Goal: Task Accomplishment & Management: Complete application form

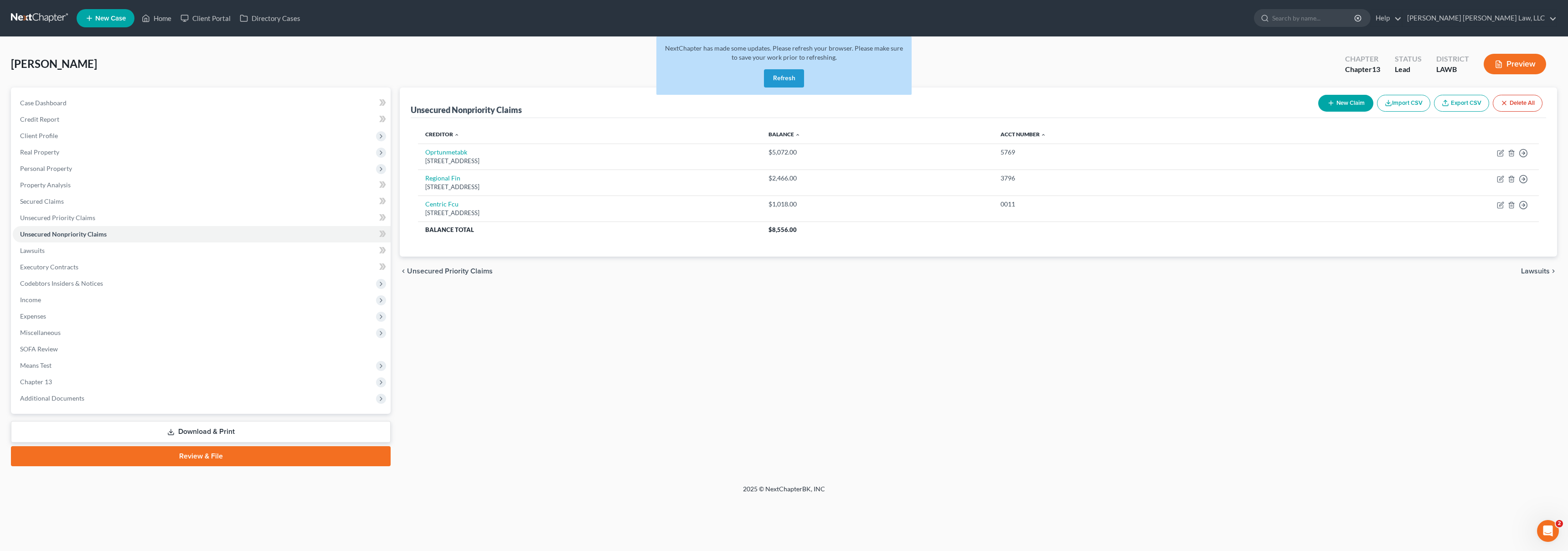
click at [38, 21] on link at bounding box center [40, 18] width 59 height 16
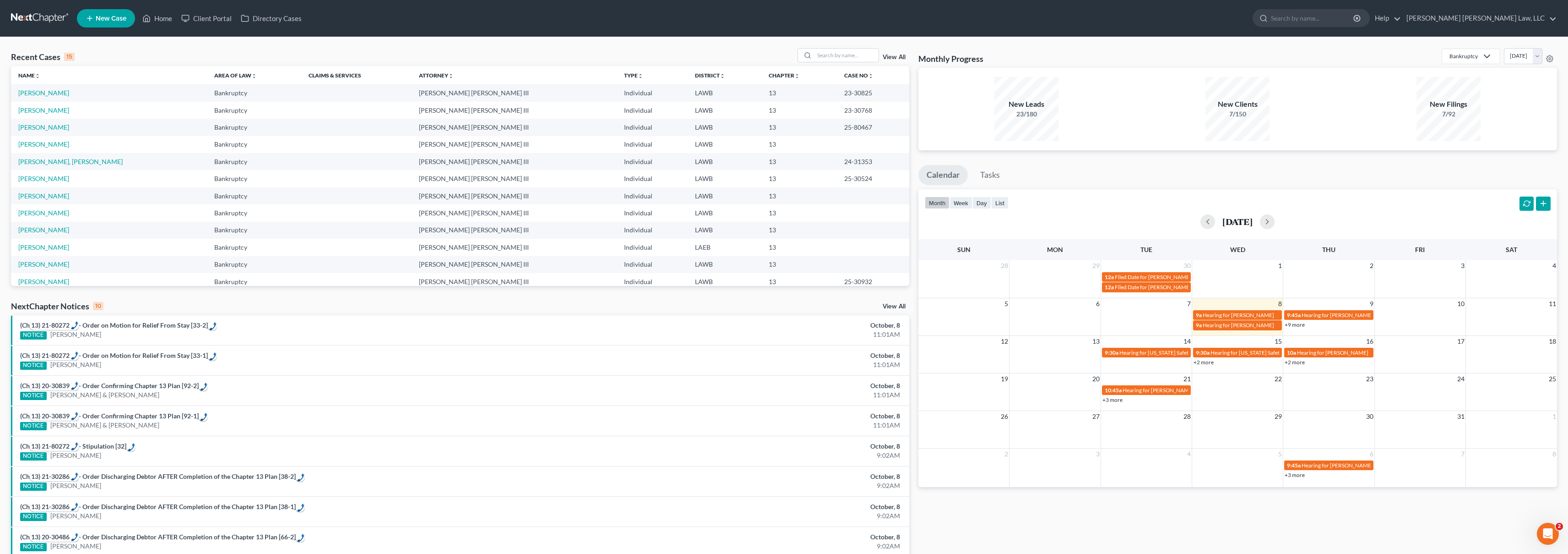
click at [107, 24] on link "New Case" at bounding box center [106, 18] width 58 height 18
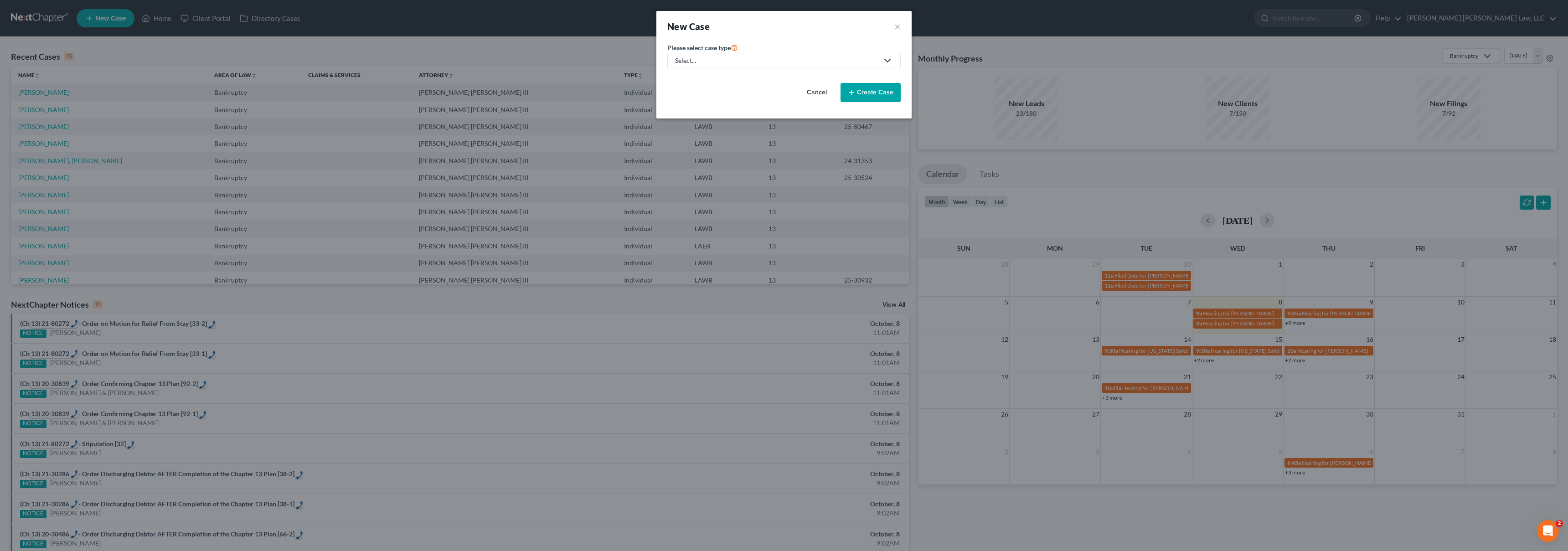
click at [716, 60] on div "Select..." at bounding box center [776, 60] width 203 height 9
click at [709, 80] on div "Bankruptcy" at bounding box center [716, 78] width 81 height 9
select select "36"
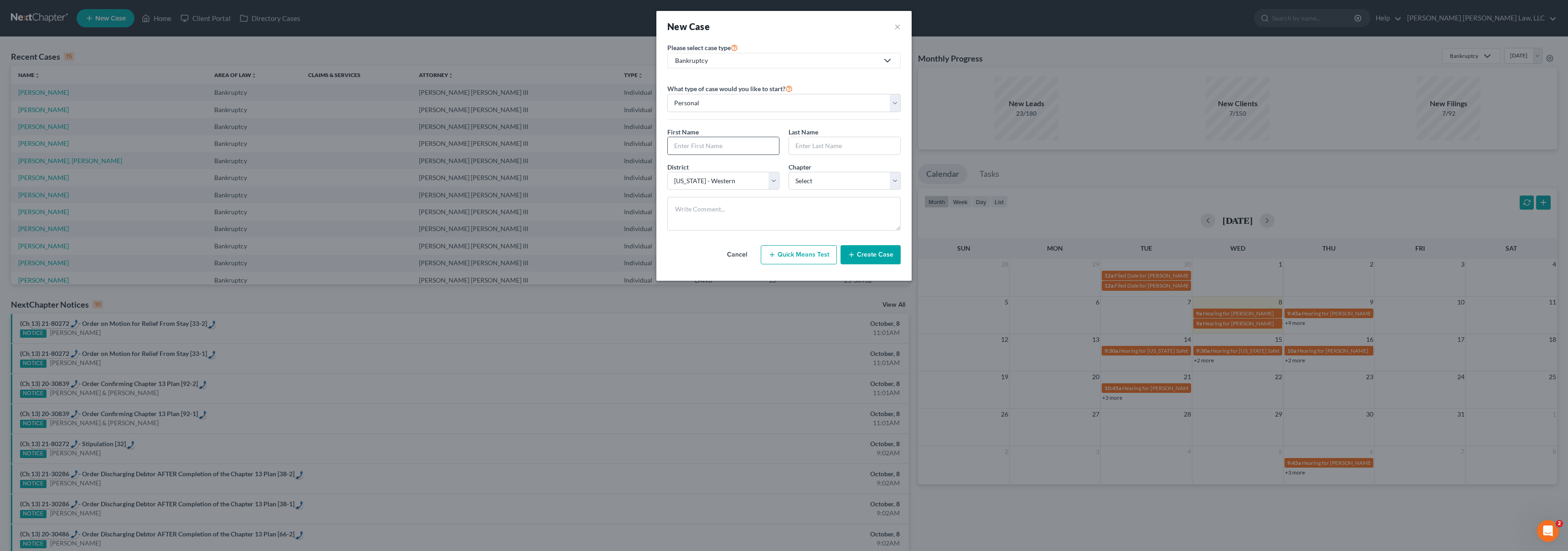
click at [697, 140] on input "text" at bounding box center [723, 145] width 111 height 17
type input "Sammy"
click at [739, 153] on input "Sammy" at bounding box center [723, 145] width 111 height 17
click at [819, 141] on input "Br" at bounding box center [844, 145] width 111 height 17
type input "Brown"
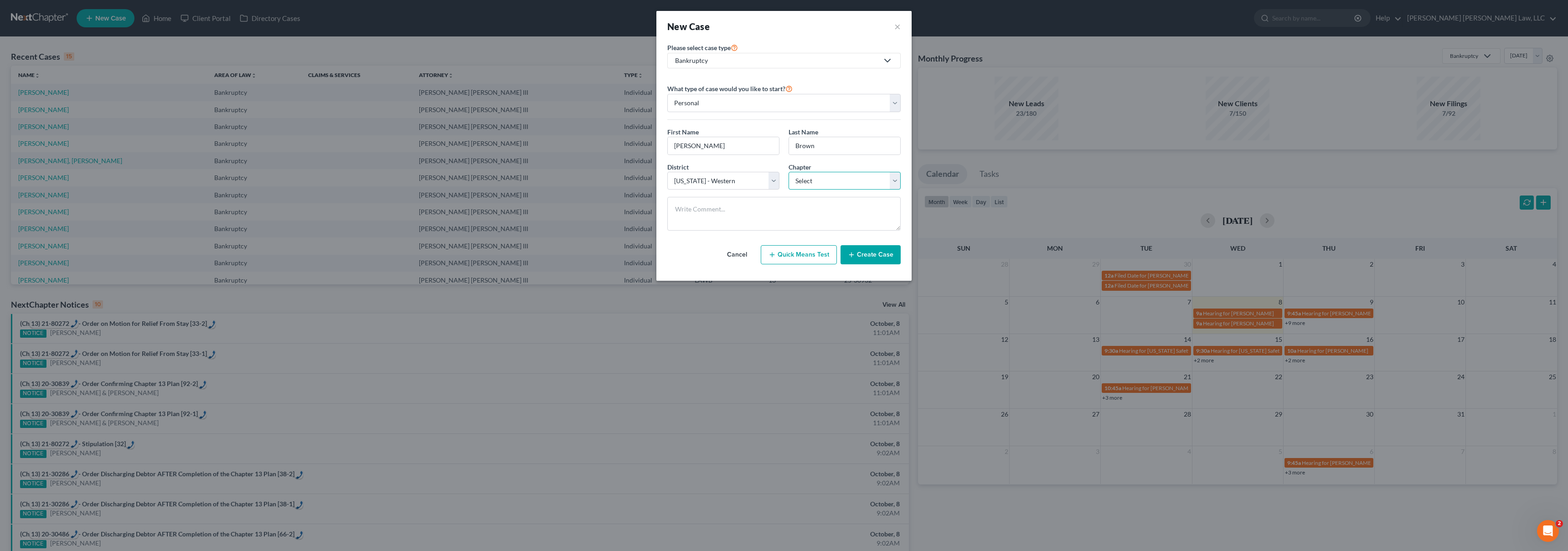
click at [847, 185] on select "Select 7 11 12 13" at bounding box center [845, 180] width 112 height 18
select select "3"
click at [857, 256] on button "Create Case" at bounding box center [870, 254] width 60 height 20
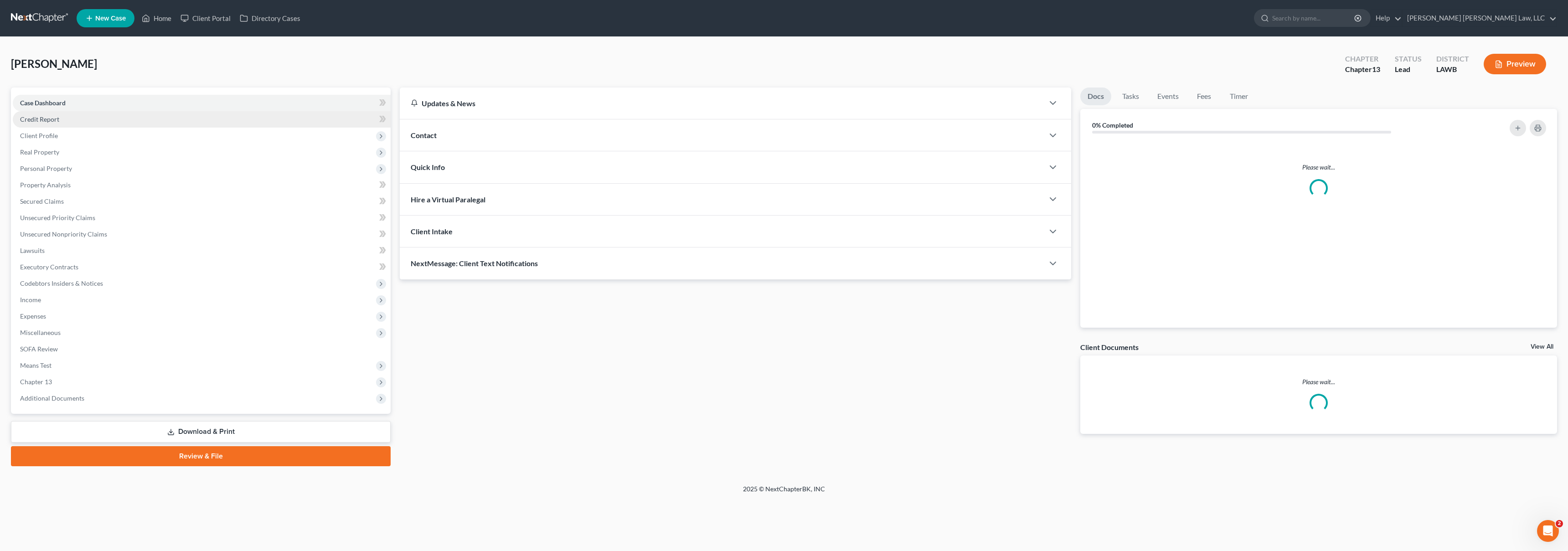
click at [49, 123] on link "Credit Report" at bounding box center [202, 119] width 378 height 16
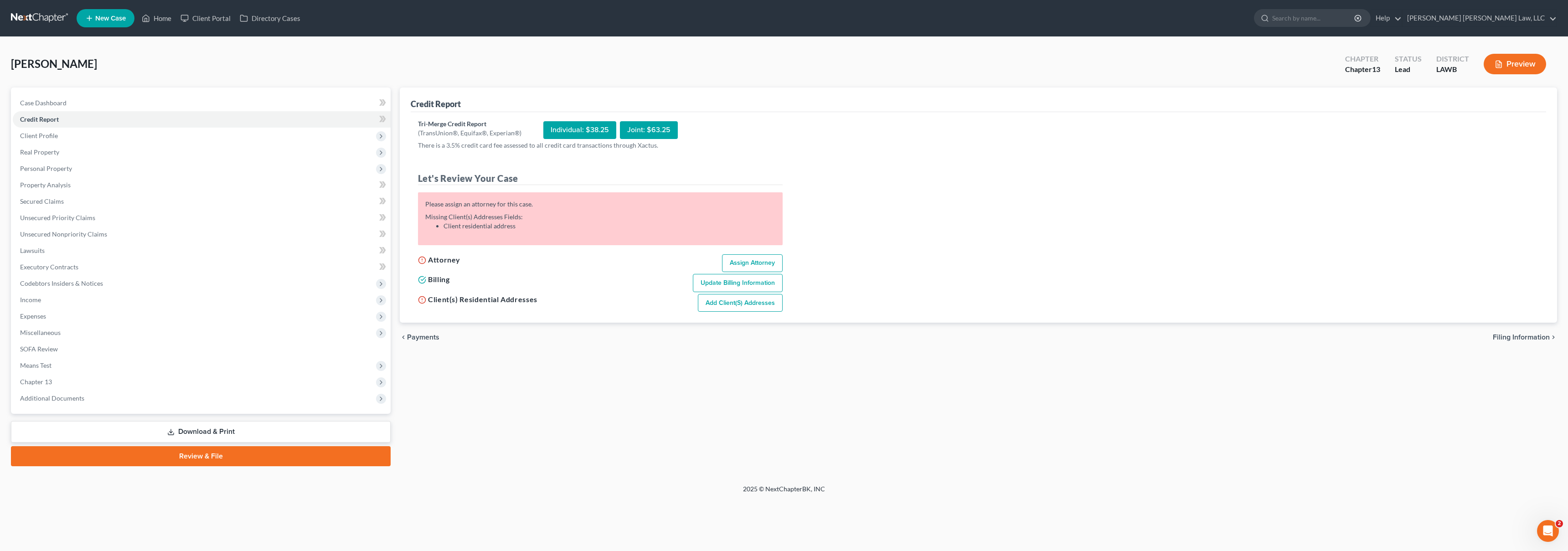
click at [758, 266] on link "Assign Attorney" at bounding box center [752, 263] width 60 height 18
select select "1"
select select "0"
select select "3"
select select "36"
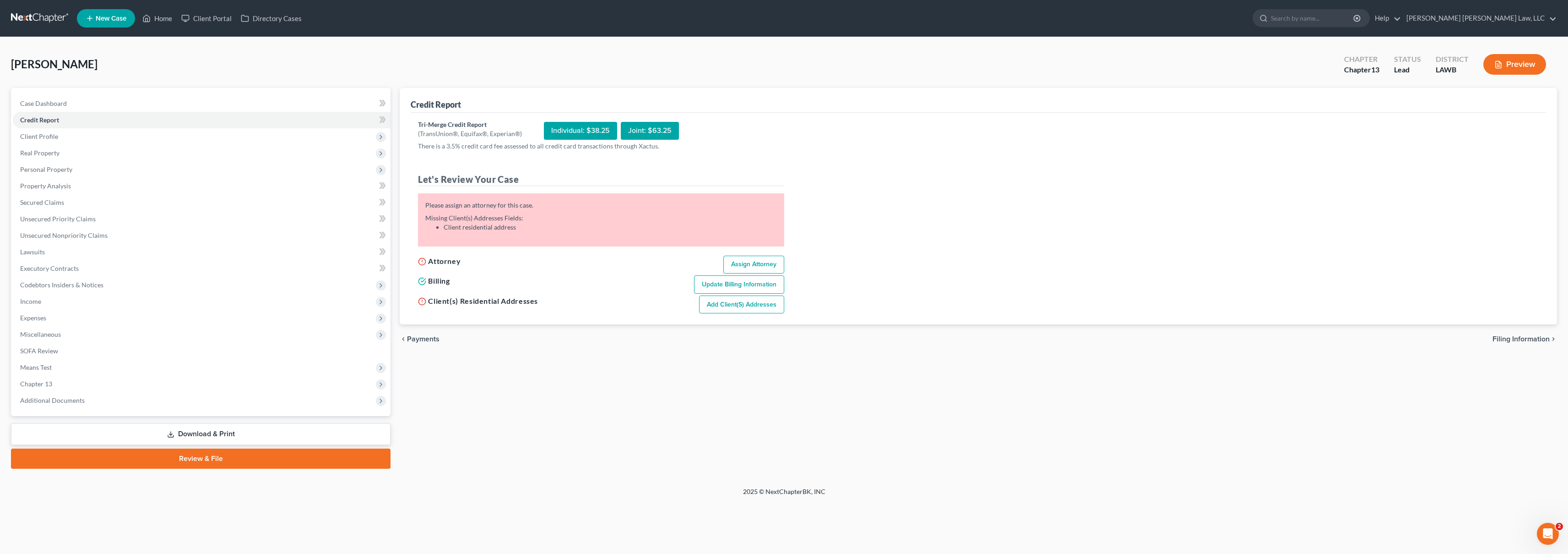
select select "19"
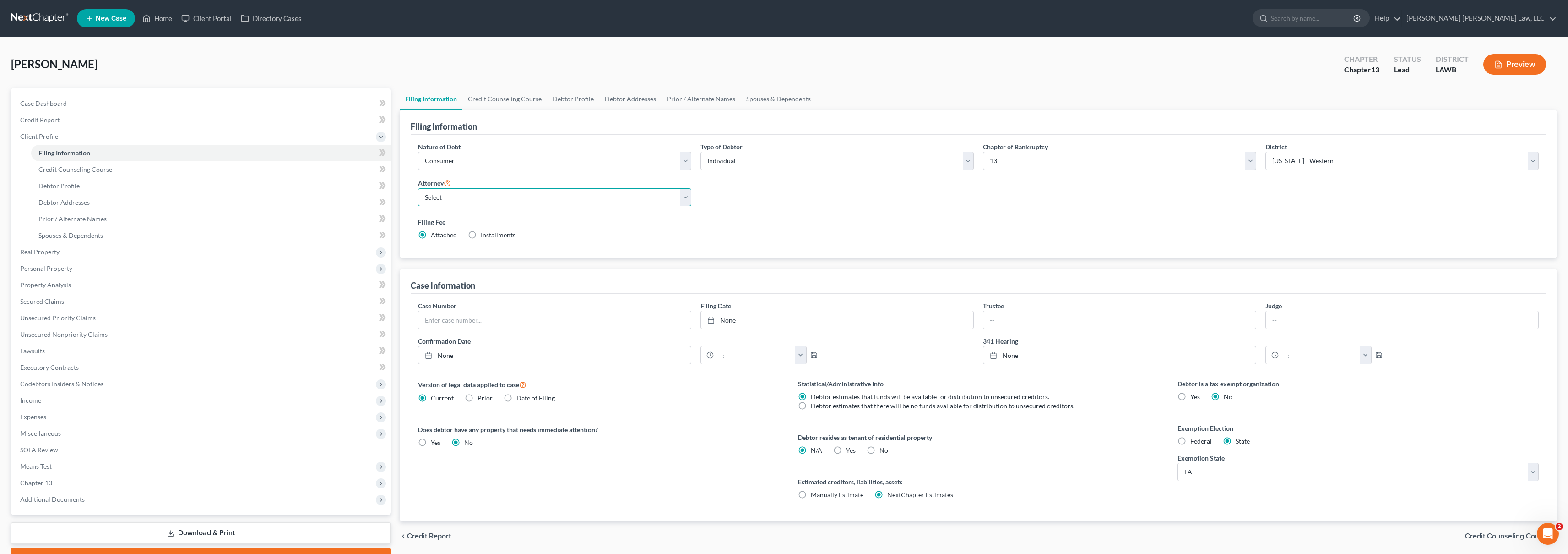
click at [484, 196] on select "Select E. Orum Young III - LAWB E. Orum Young III - LAMB E. Orum Young III - LA…" at bounding box center [555, 197] width 273 height 18
select select "0"
click at [850, 158] on select "Select Individual Joint" at bounding box center [837, 160] width 273 height 18
select select "1"
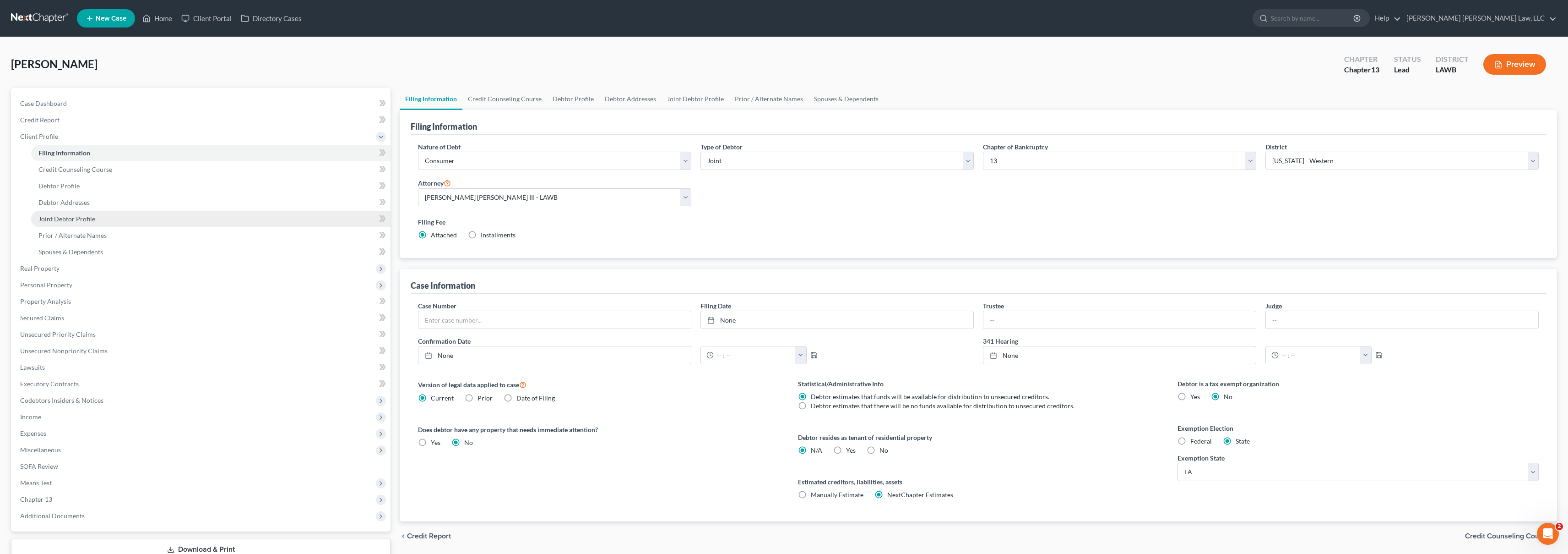
click at [82, 217] on span "Joint Debtor Profile" at bounding box center [67, 218] width 56 height 8
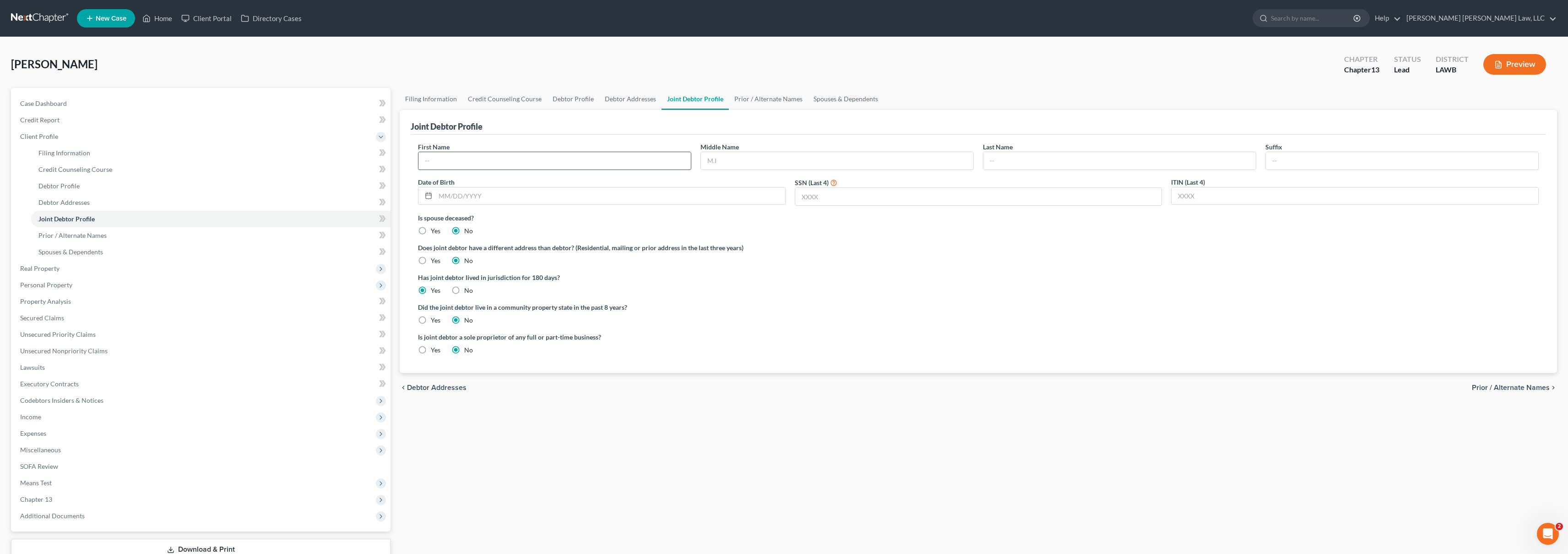
click at [567, 165] on input "text" at bounding box center [555, 161] width 273 height 17
type input "Gloria"
type input "V"
type input "Brown"
type input "02/16/1947"
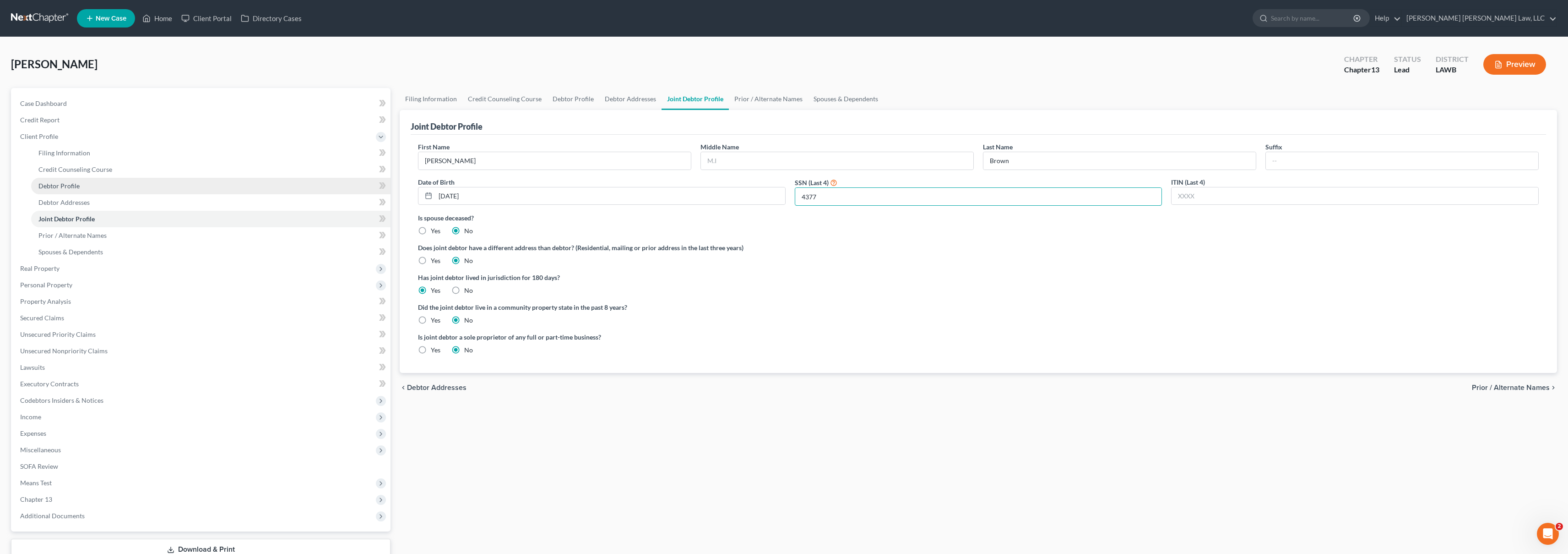
type input "4377"
click at [89, 185] on link "Debtor Profile" at bounding box center [210, 186] width 360 height 16
select select "1"
select select "0"
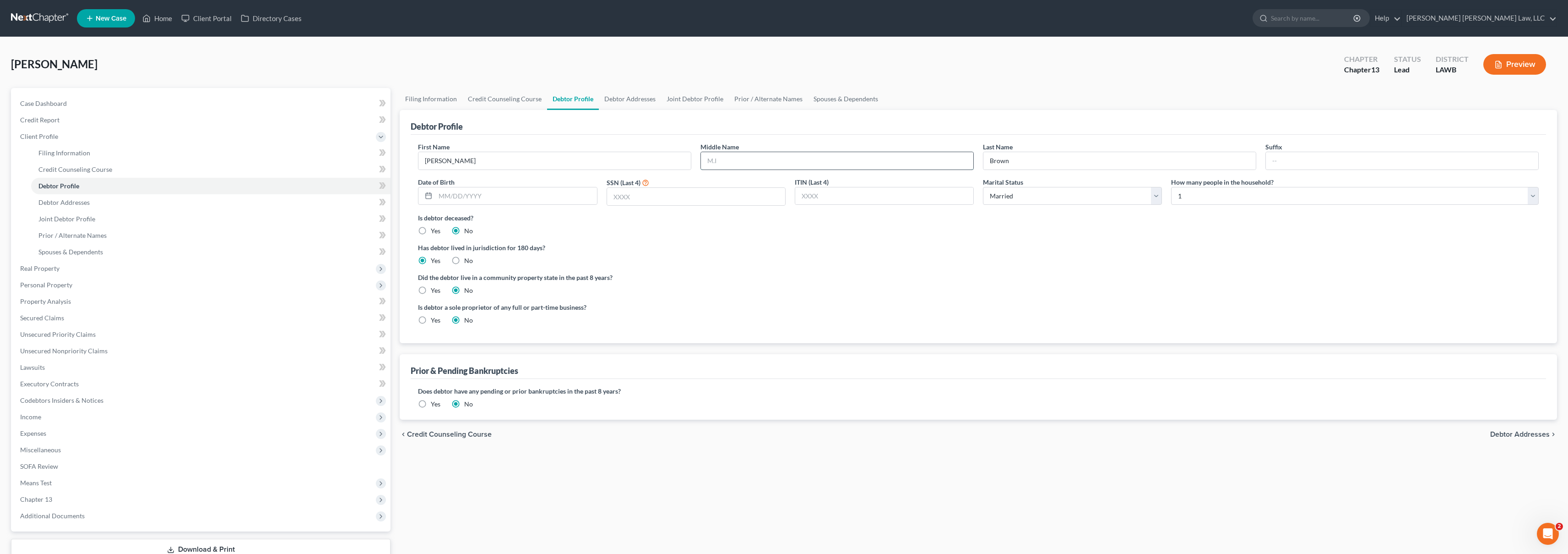
click at [831, 161] on input "text" at bounding box center [837, 161] width 273 height 17
type input "Earl"
type input "09/03/1945"
type input "7415"
click at [1214, 193] on select "Select 1 2 3 4 5 6 7 8 9 10 11 12 13 14 15 16 17 18 19 20" at bounding box center [1354, 196] width 367 height 18
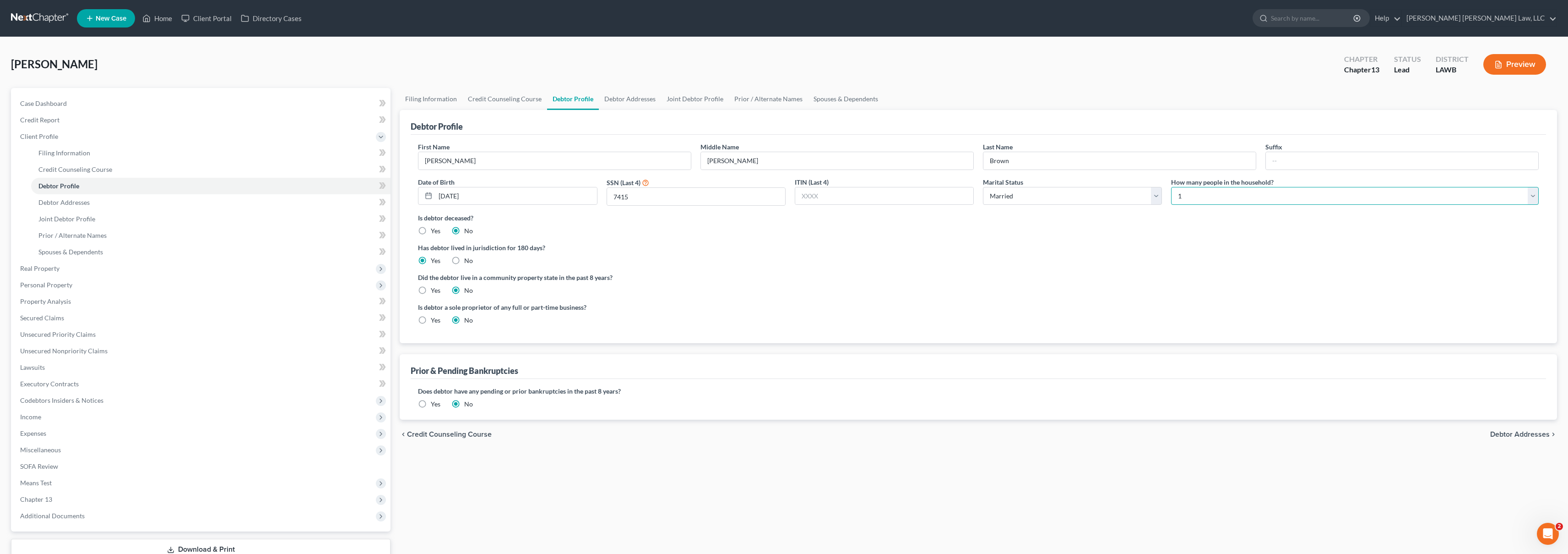
select select "1"
click at [939, 243] on label "Has debtor lived in jurisdiction for 180 days?" at bounding box center [978, 247] width 1120 height 9
click at [113, 115] on link "Credit Report" at bounding box center [202, 120] width 378 height 16
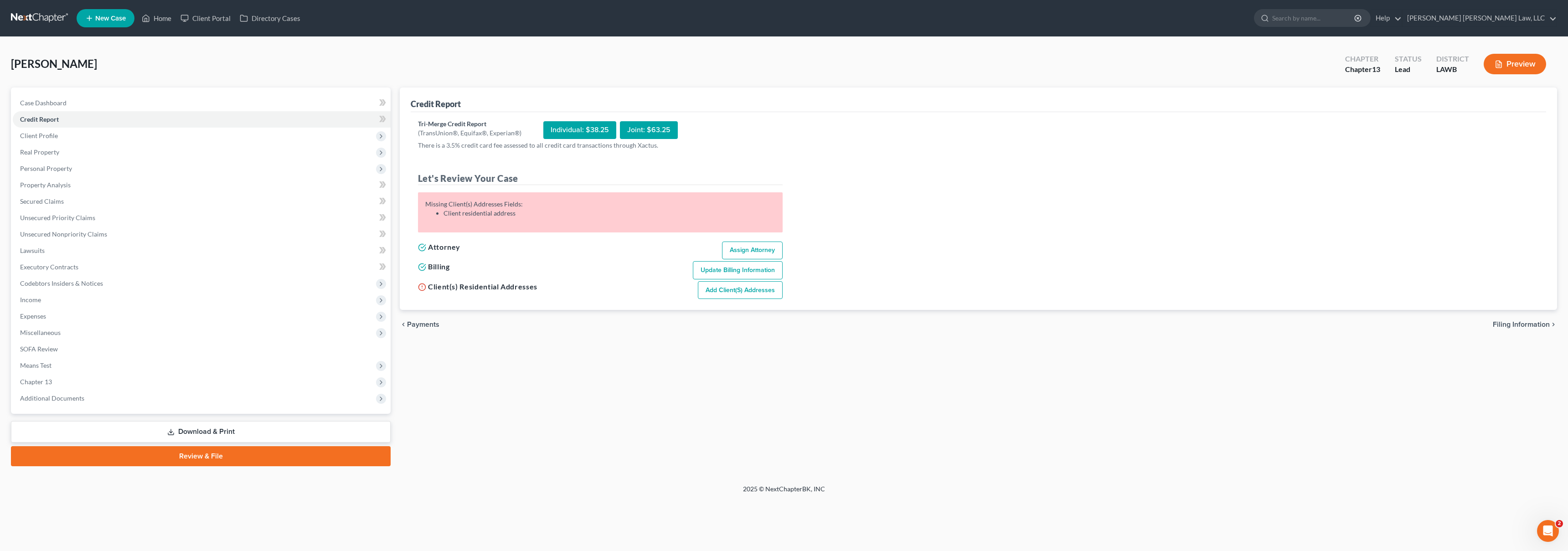
click at [757, 293] on link "Add Client(s) Addresses" at bounding box center [740, 290] width 85 height 18
select select "0"
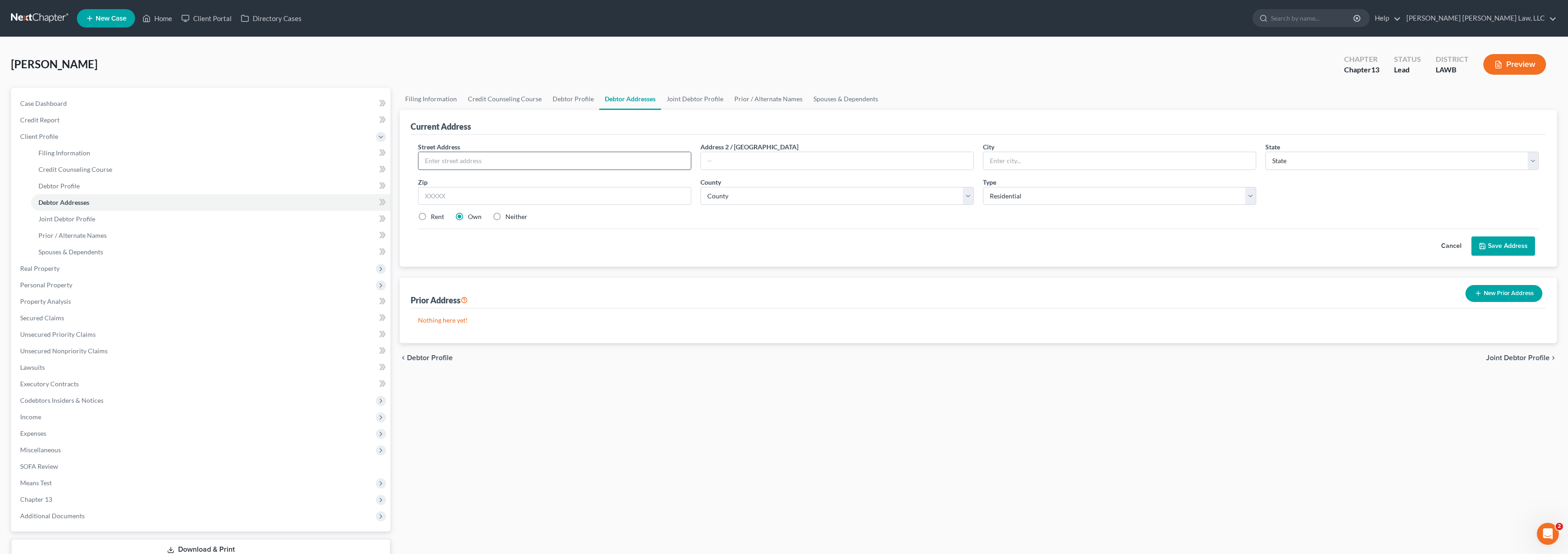
click at [494, 162] on input "text" at bounding box center [555, 161] width 273 height 17
type input "105 Vinson Street"
type input "West Monroe"
select select "19"
type input "71292"
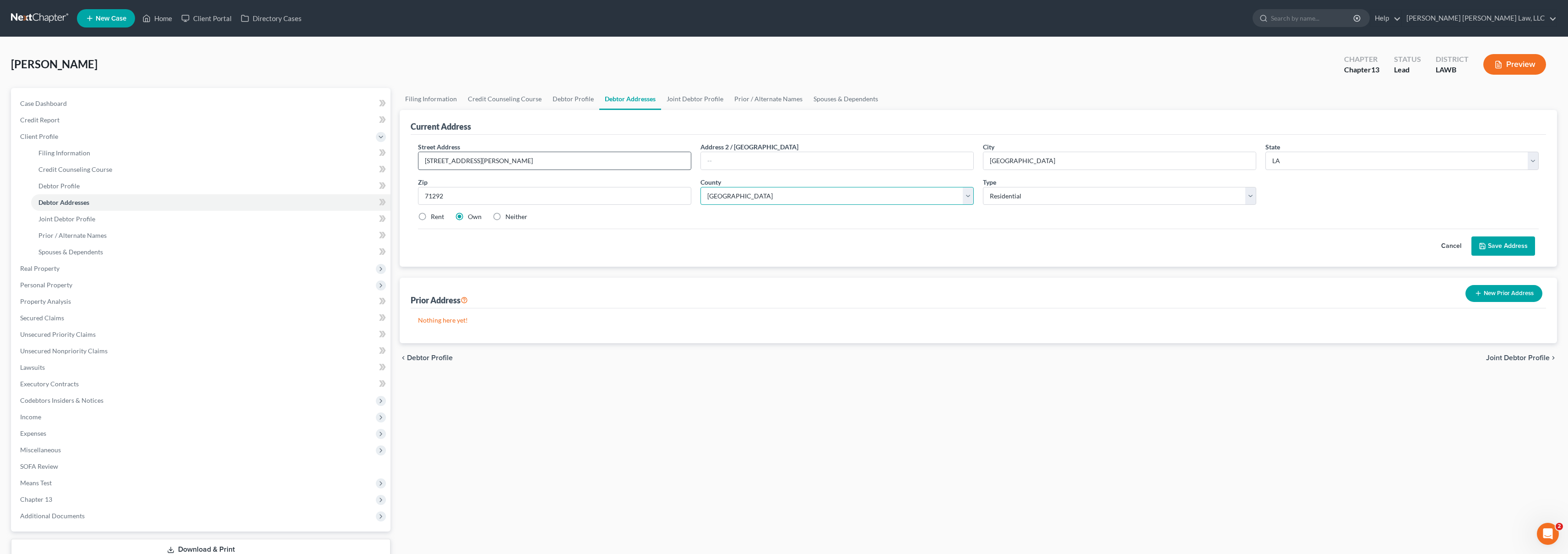
select select "36"
drag, startPoint x: 494, startPoint y: 163, endPoint x: 593, endPoint y: 273, distance: 148.0
click at [543, 213] on div "Street Address * 105 Vinson Street Address 2 / PO Box City * West Monroe State …" at bounding box center [978, 186] width 1130 height 87
click at [1516, 241] on button "Save Address" at bounding box center [1503, 245] width 63 height 20
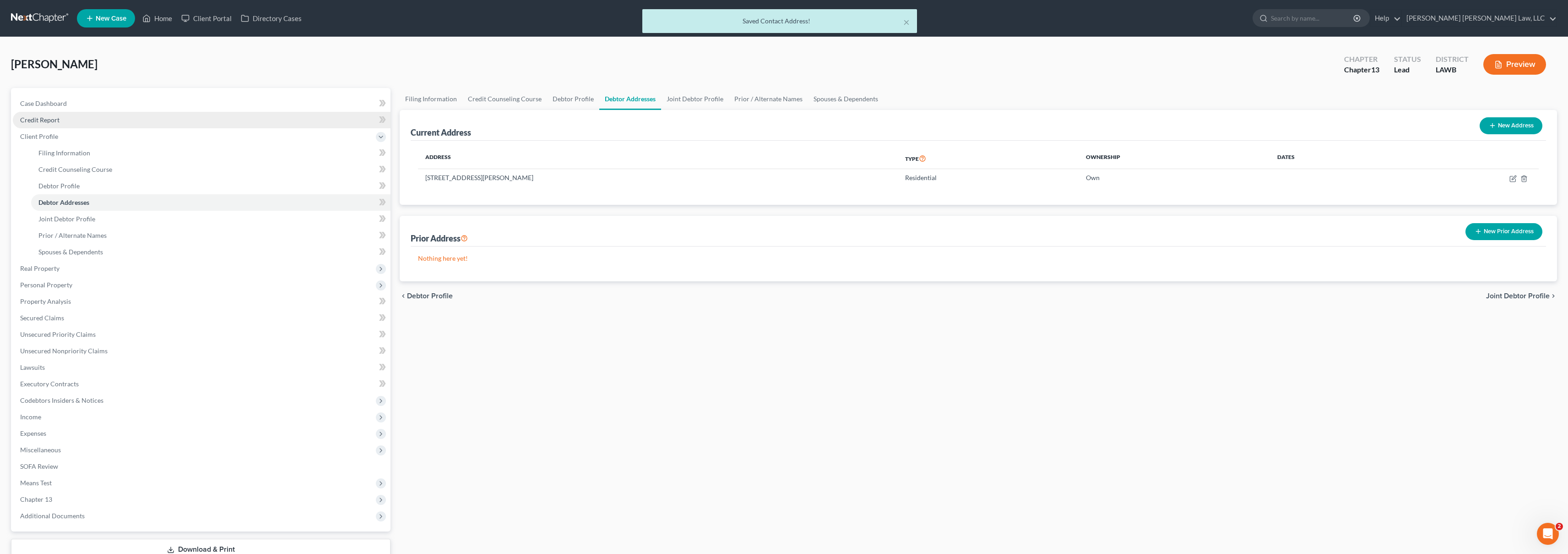
click at [115, 120] on link "Credit Report" at bounding box center [202, 120] width 378 height 16
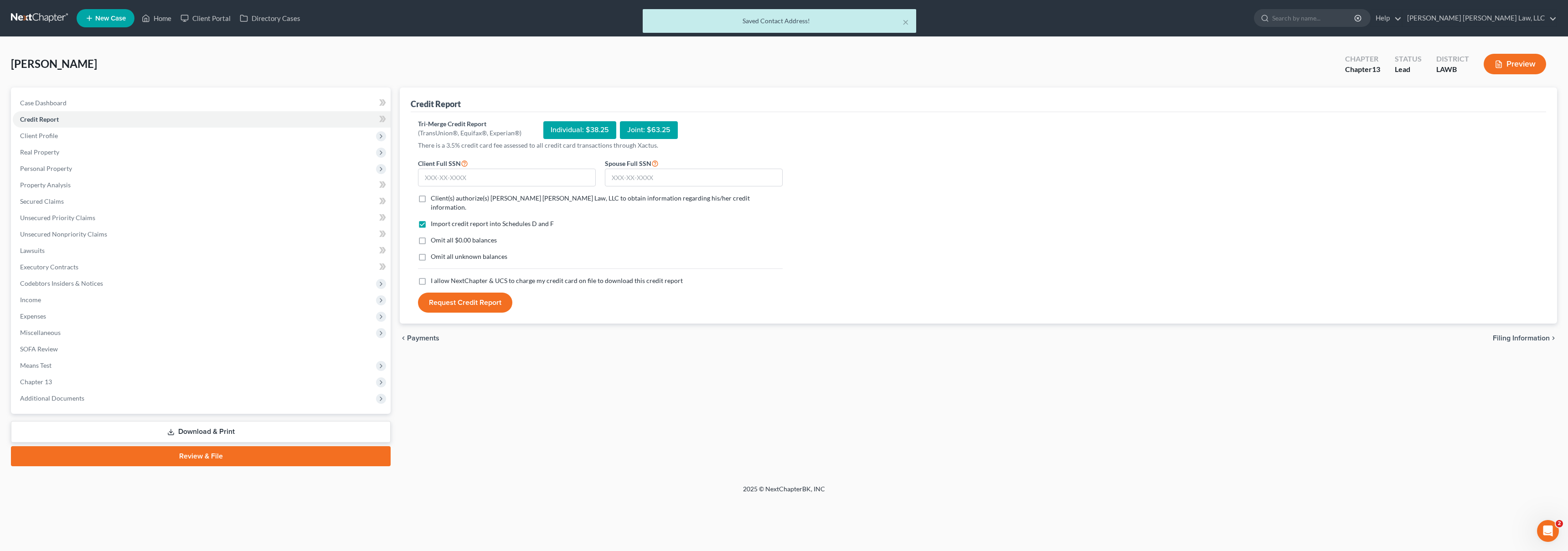
drag, startPoint x: 418, startPoint y: 274, endPoint x: 425, endPoint y: 256, distance: 19.3
click at [430, 276] on label "I allow NextChapter & UCS to charge my credit card on file to download this cre…" at bounding box center [556, 281] width 252 height 9
click at [435, 276] on input "I allow NextChapter & UCS to charge my credit card on file to download this cre…" at bounding box center [437, 279] width 6 height 6
checkbox input "true"
click at [430, 252] on label "Omit all unknown balances" at bounding box center [469, 256] width 77 height 9
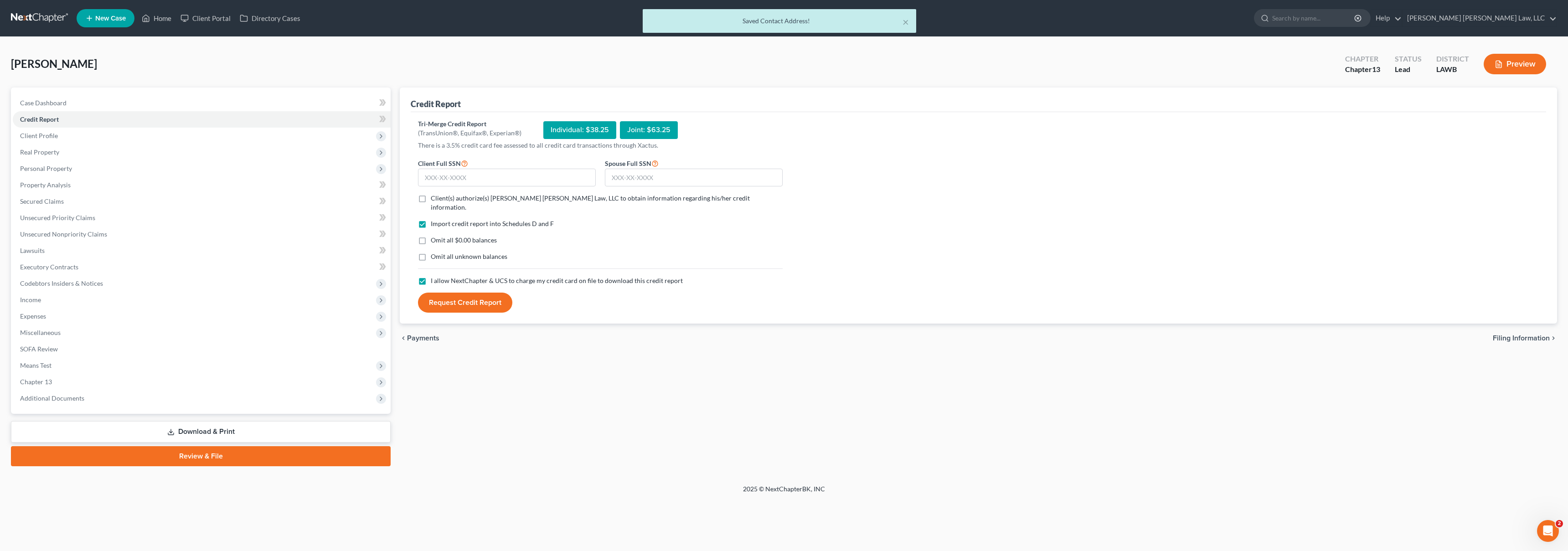
click at [435, 252] on input "Omit all unknown balances" at bounding box center [437, 254] width 6 height 6
checkbox input "true"
click at [430, 236] on label "Omit all $0.00 balances" at bounding box center [464, 240] width 66 height 9
click at [435, 236] on input "Omit all $0.00 balances" at bounding box center [437, 238] width 6 height 6
checkbox input "true"
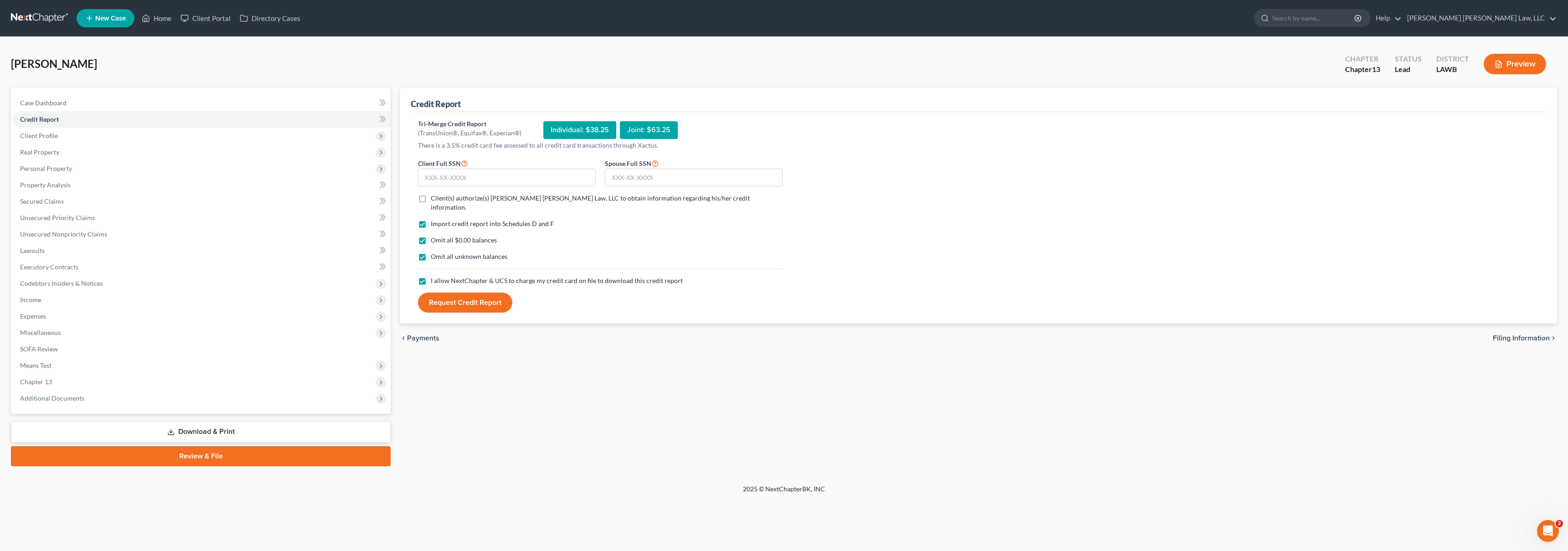
click at [430, 199] on label "Client(s) authorize(s) E. Orum Young Law, LLC to obtain information regarding h…" at bounding box center [607, 202] width 352 height 18
click at [435, 199] on input "Client(s) authorize(s) E. Orum Young Law, LLC to obtain information regarding h…" at bounding box center [437, 196] width 6 height 6
checkbox input "true"
click at [439, 182] on input "text" at bounding box center [506, 177] width 178 height 18
type input "434-62-7415"
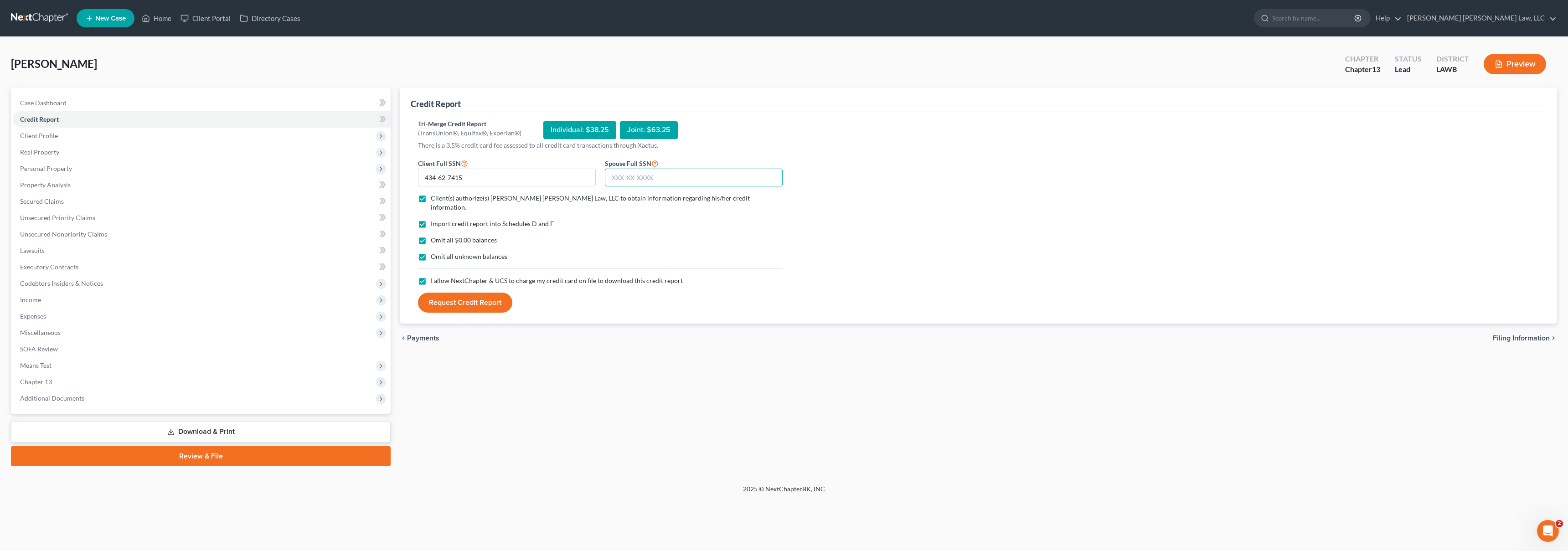
click at [617, 174] on input "text" at bounding box center [693, 177] width 178 height 18
type input "433-76-4377"
click at [496, 293] on button "Request Credit Report" at bounding box center [465, 303] width 94 height 20
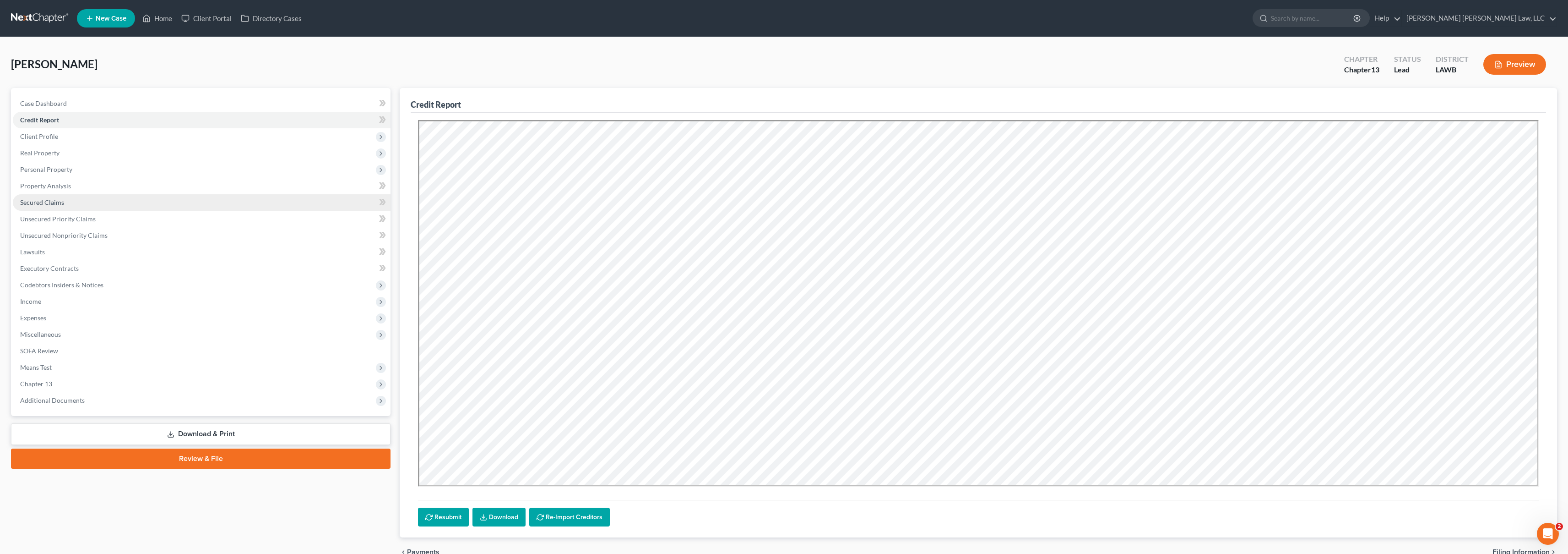
click at [142, 201] on link "Secured Claims" at bounding box center [202, 202] width 378 height 16
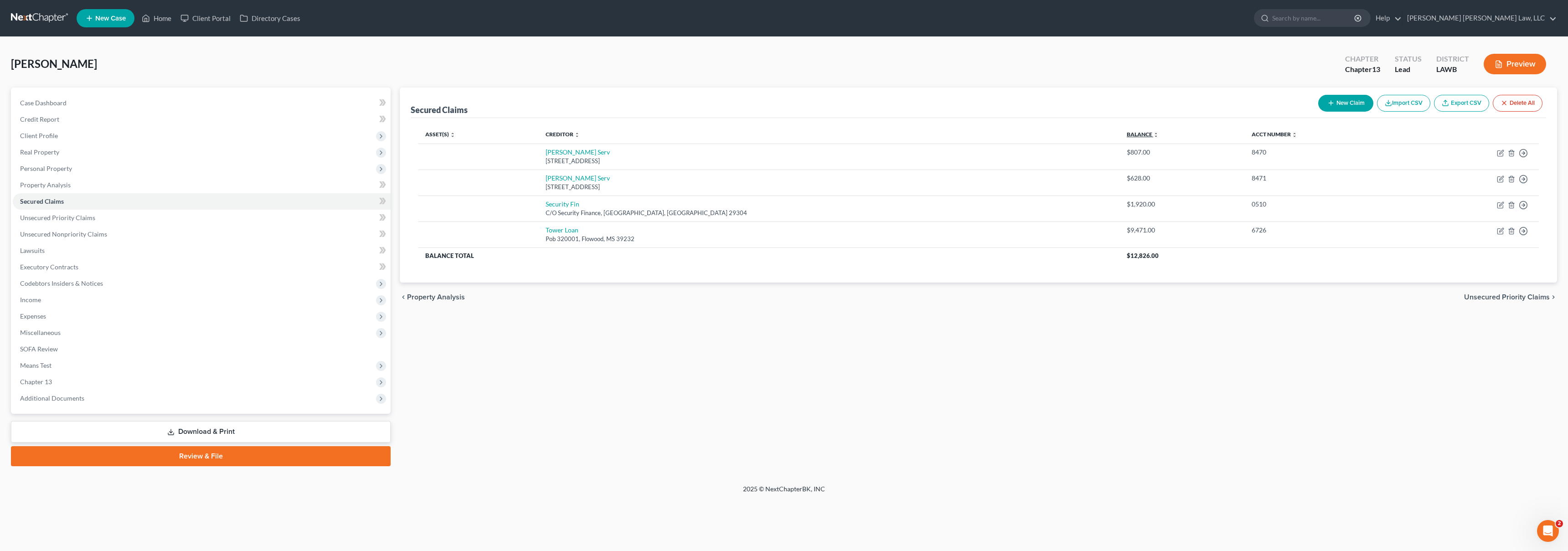
click at [1126, 135] on link "Balance expand_more expand_less unfold_more" at bounding box center [1143, 134] width 32 height 7
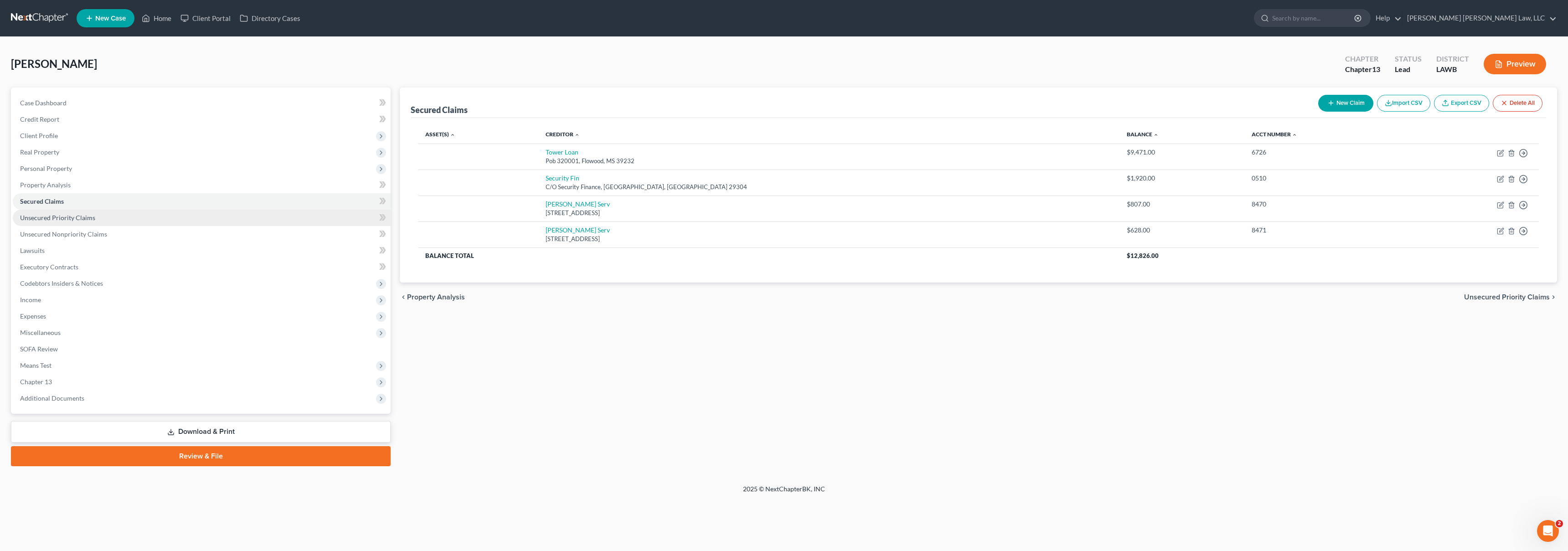
click at [167, 216] on link "Unsecured Priority Claims" at bounding box center [202, 217] width 378 height 16
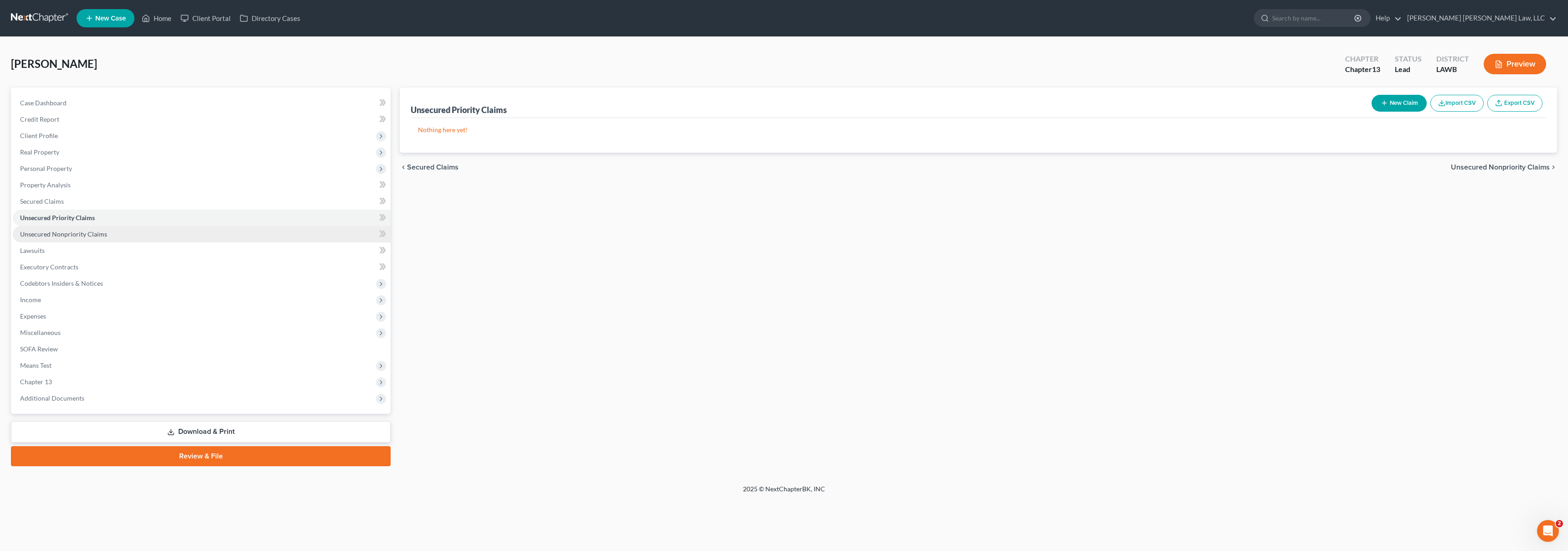
click at [164, 230] on link "Unsecured Nonpriority Claims" at bounding box center [202, 234] width 378 height 16
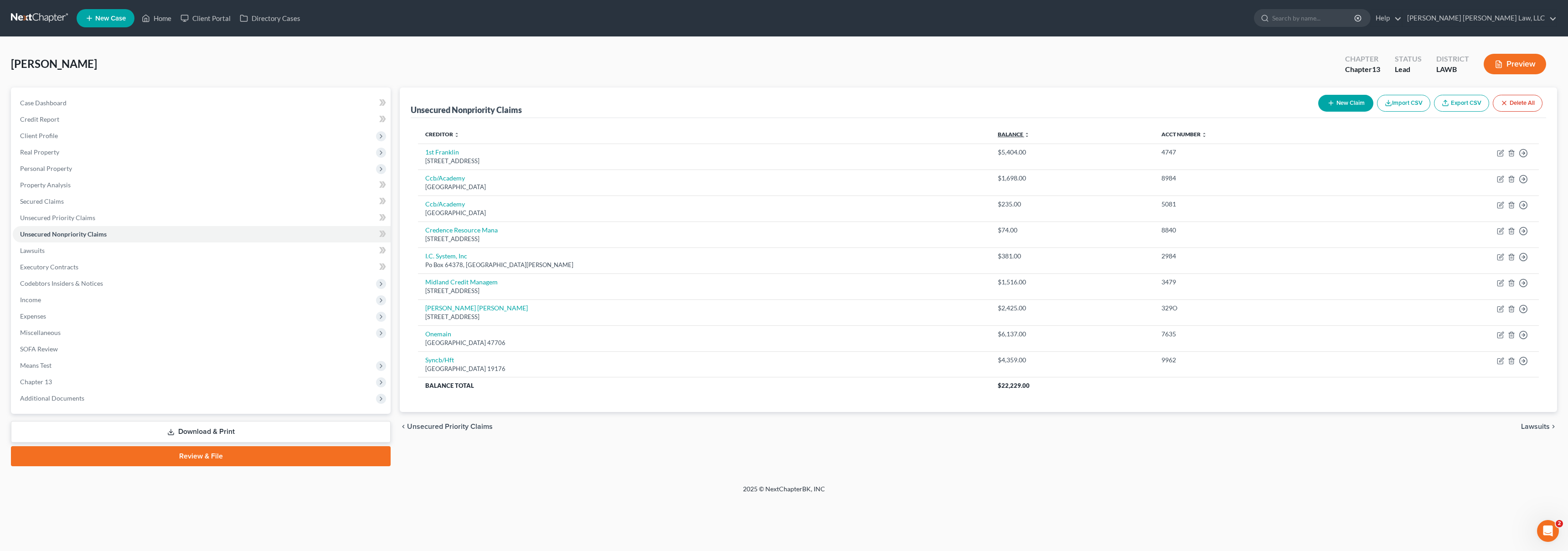
click at [998, 137] on link "Balance expand_more expand_less unfold_more" at bounding box center [1014, 134] width 32 height 7
click at [1001, 137] on link "Balance expand_more expand_less unfold_more" at bounding box center [1016, 134] width 31 height 7
